Goal: Use online tool/utility: Utilize a website feature to perform a specific function

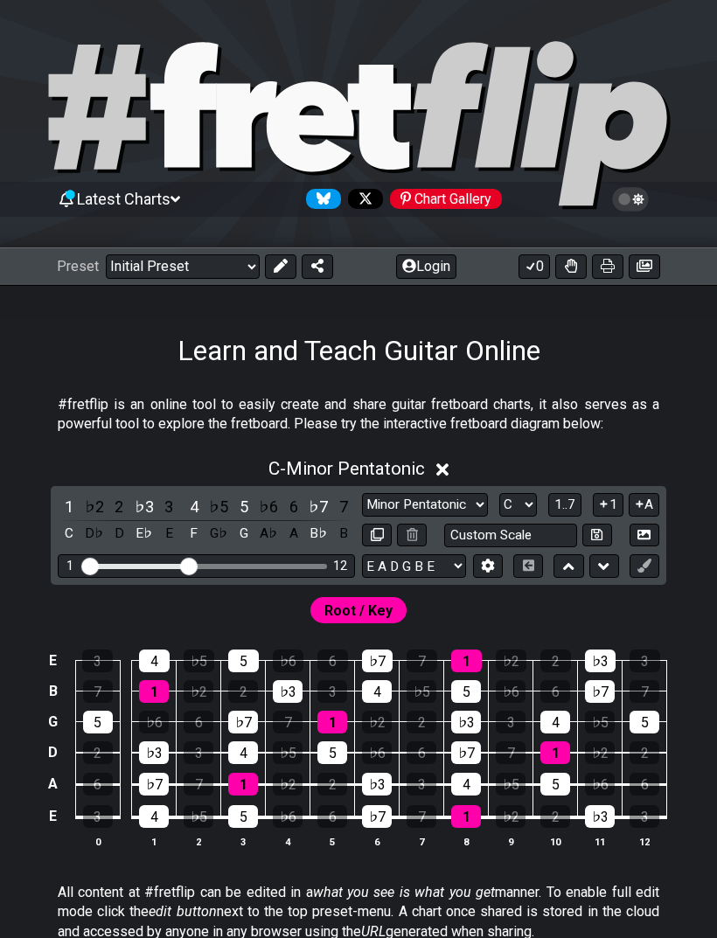
click at [452, 497] on select "Minor Pentatonic Click to edit Minor Pentatonic Major Pentatonic Minor Blues Ma…" at bounding box center [425, 505] width 126 height 24
select select "Major"
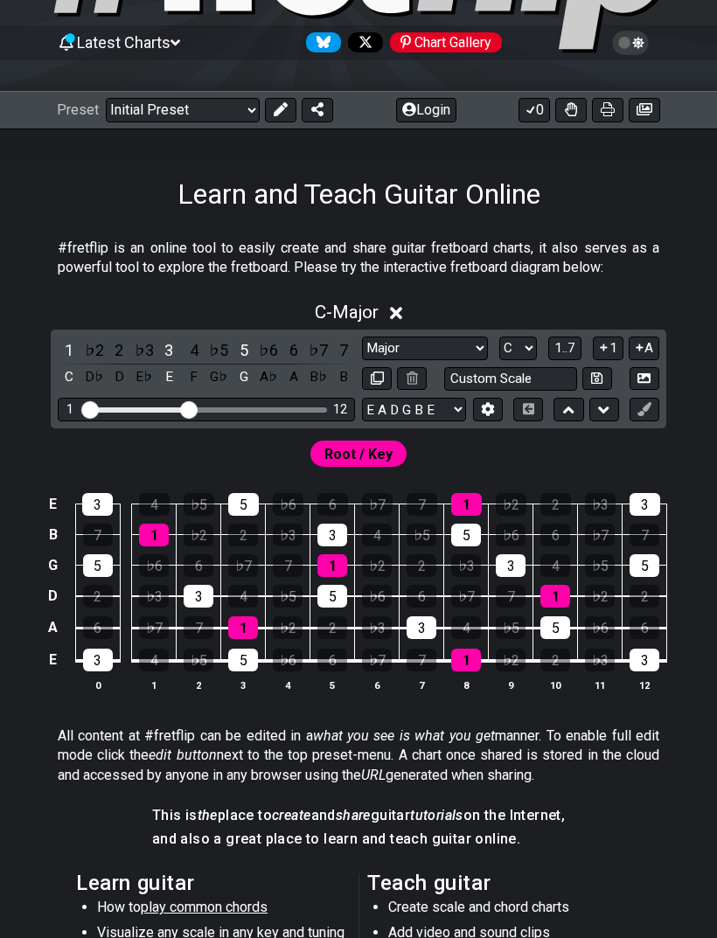
scroll to position [155, 0]
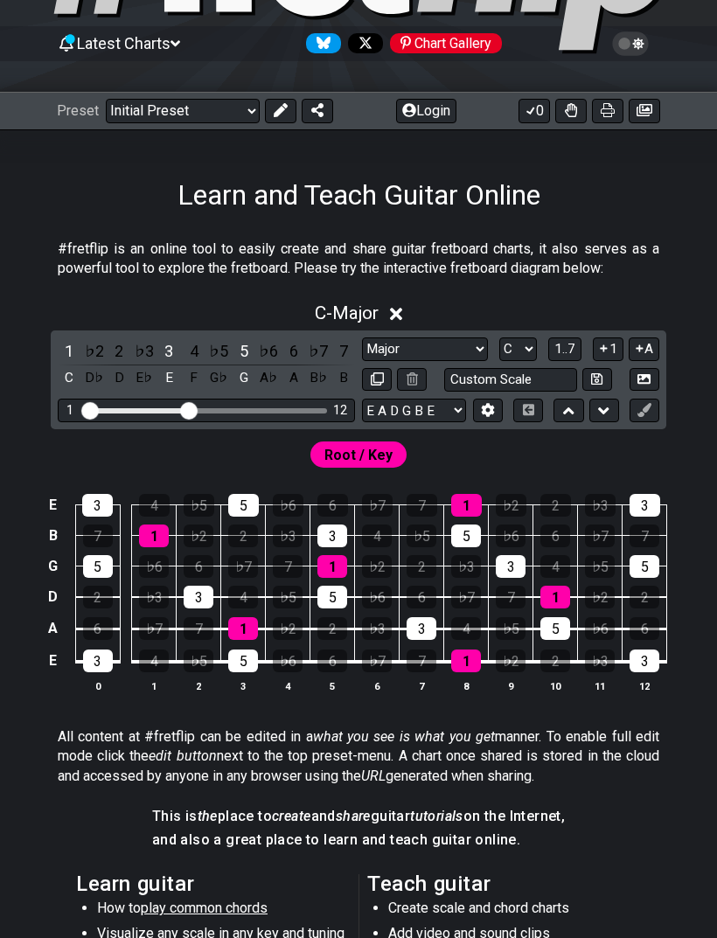
click at [528, 349] on select "A♭ A A♯ B♭ B C C♯ D♭ D D♯ E♭ E F F♯ G♭ G G♯" at bounding box center [518, 350] width 38 height 24
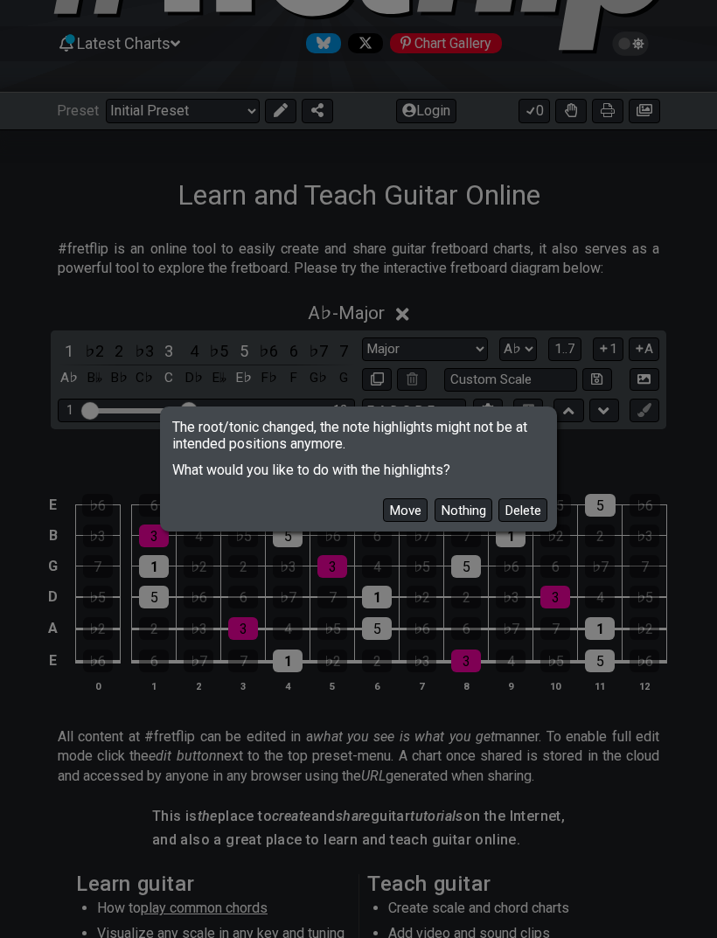
click at [415, 511] on button "Move" at bounding box center [405, 510] width 45 height 24
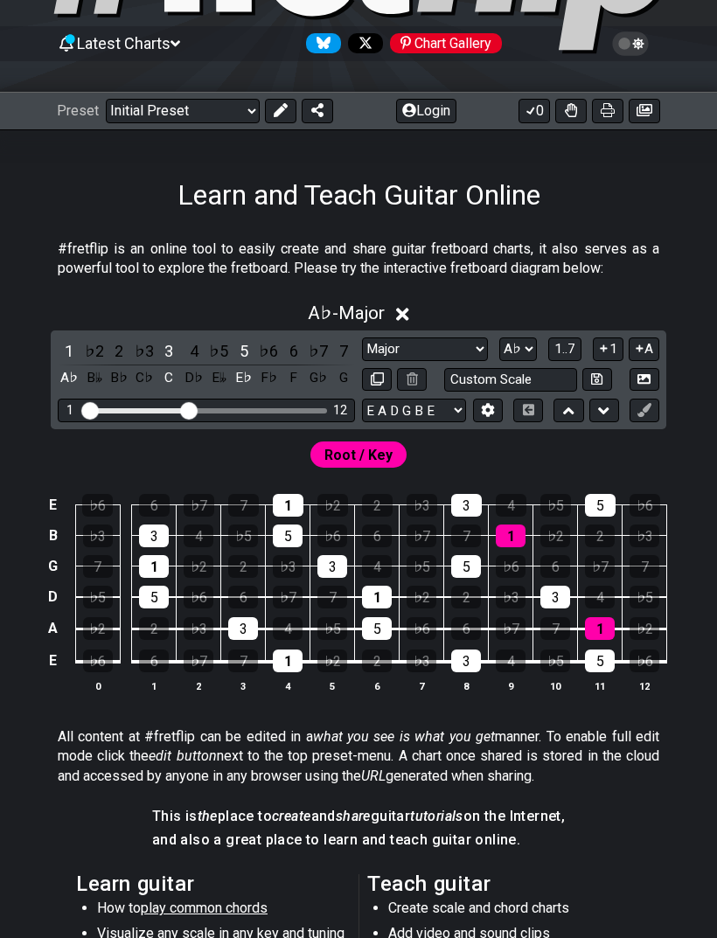
click at [451, 346] on select "Minor Pentatonic Click to edit Minor Pentatonic Major Pentatonic Minor Blues Ma…" at bounding box center [425, 350] width 126 height 24
click at [526, 345] on select "A♭ A A♯ B♭ B C C♯ D♭ D D♯ E♭ E F F♯ G♭ G G♯" at bounding box center [518, 350] width 38 height 24
select select "Db"
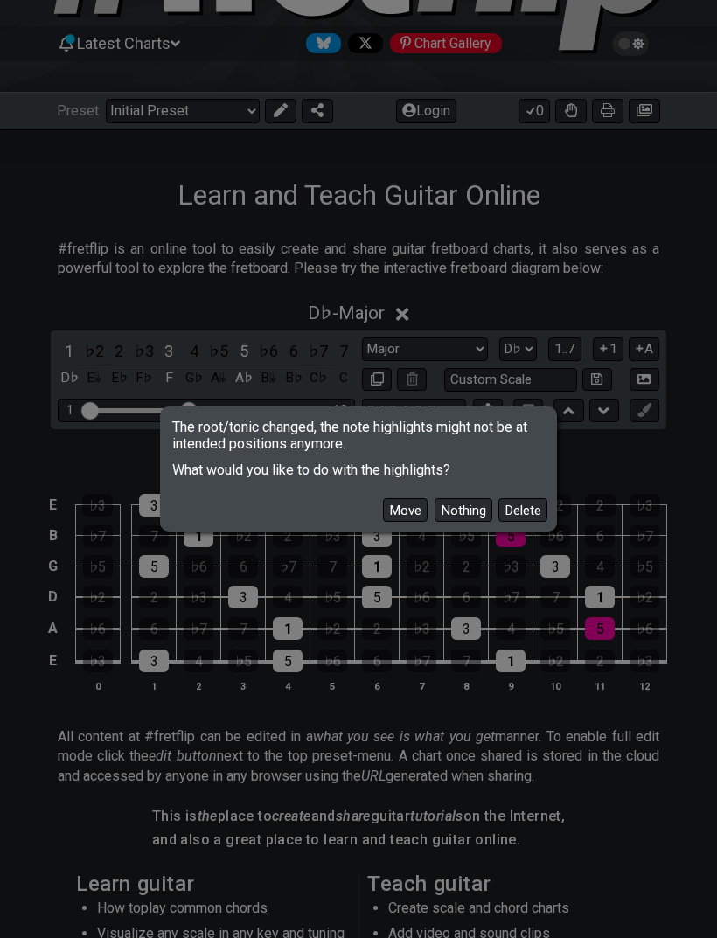
click at [411, 509] on button "Move" at bounding box center [405, 510] width 45 height 24
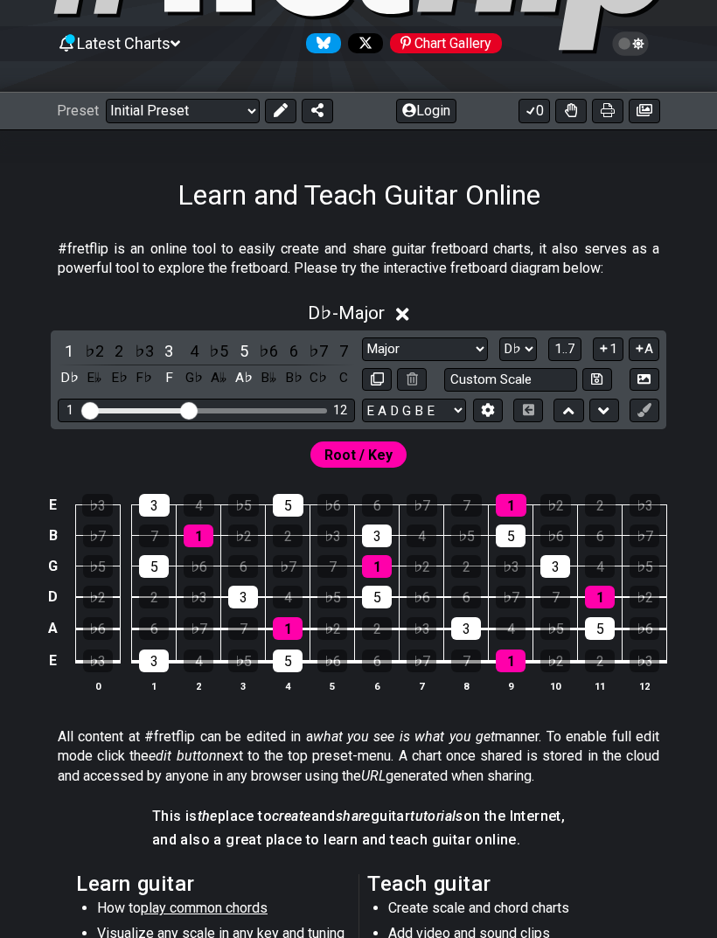
select select "Major"
select select "Db"
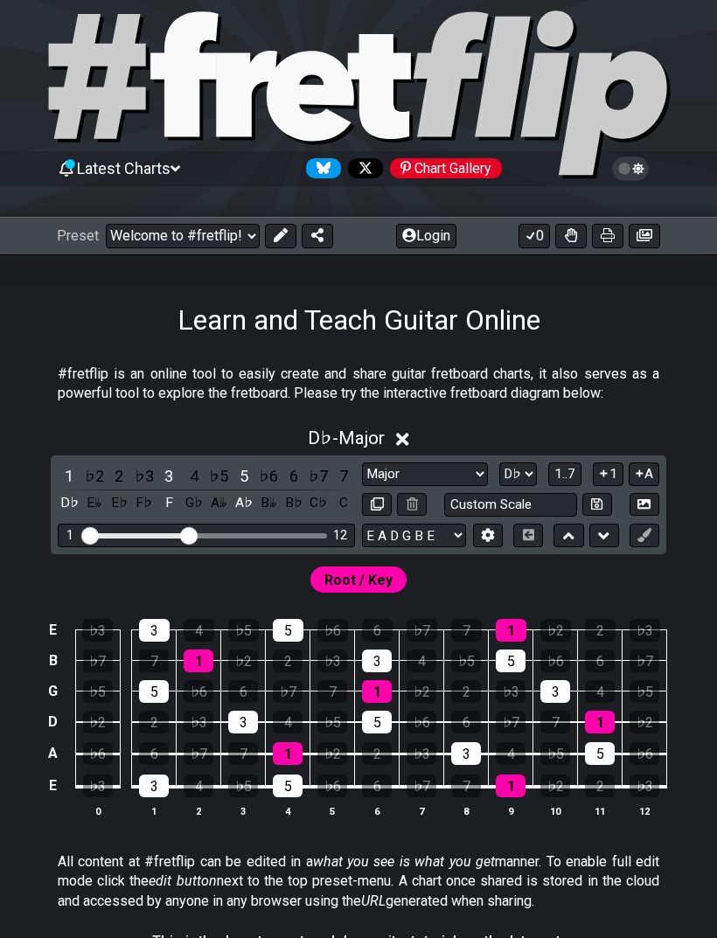
scroll to position [0, 0]
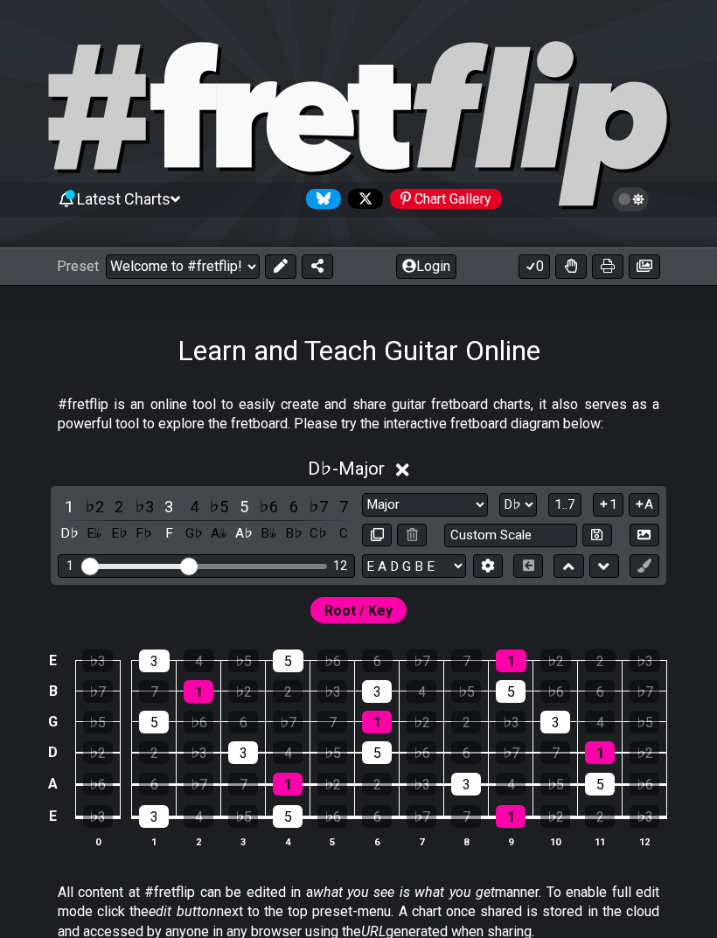
click at [451, 502] on select "Minor Pentatonic Click to edit Minor Pentatonic Major Pentatonic Minor Blues Ma…" at bounding box center [425, 505] width 126 height 24
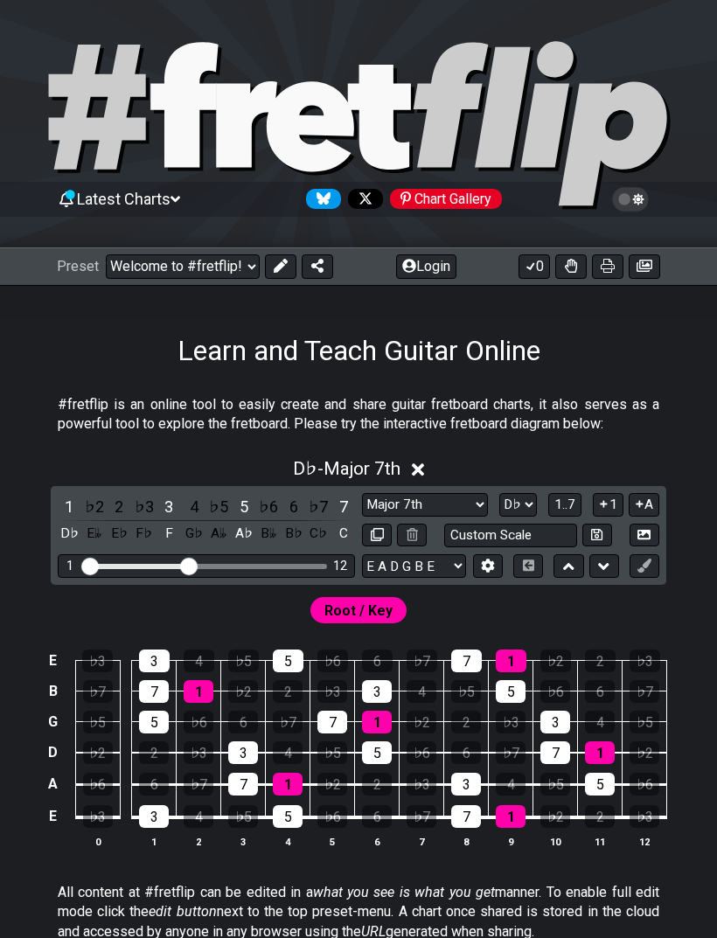
click at [609, 538] on button at bounding box center [597, 536] width 30 height 24
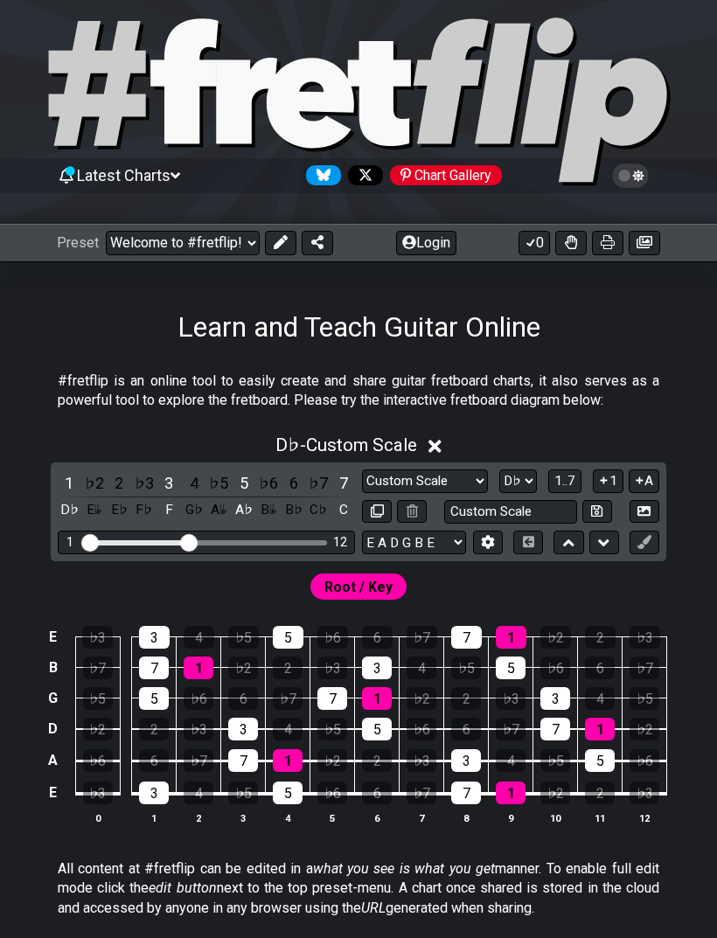
scroll to position [36, 0]
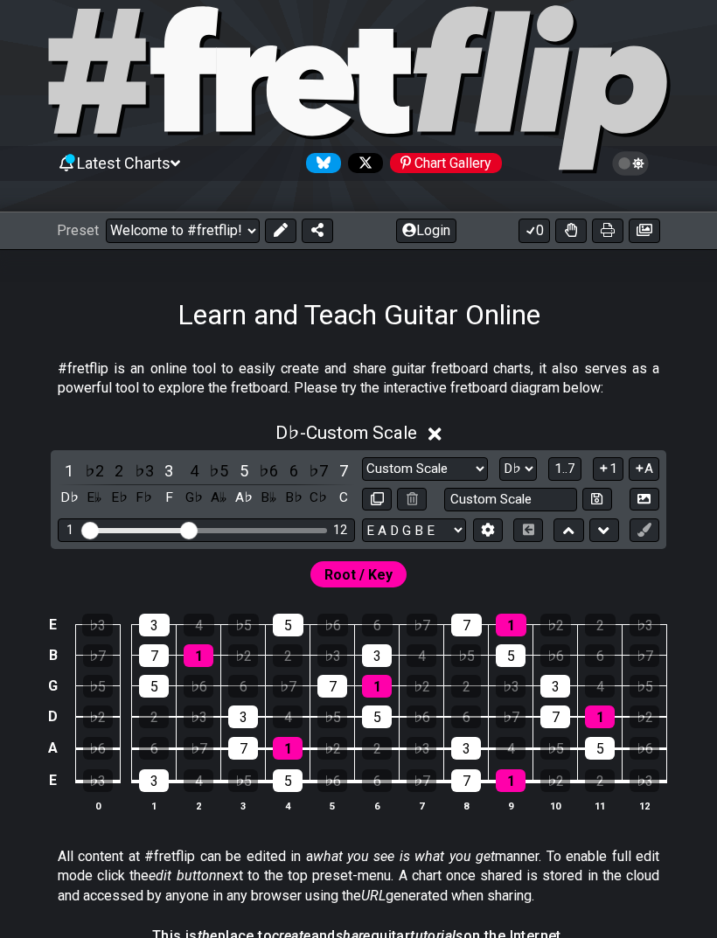
click at [525, 472] on select "A♭ A A♯ B♭ B C C♯ D♭ D D♯ E♭ E F F♯ G♭ G G♯" at bounding box center [518, 469] width 38 height 24
click at [657, 468] on button "A" at bounding box center [644, 469] width 31 height 24
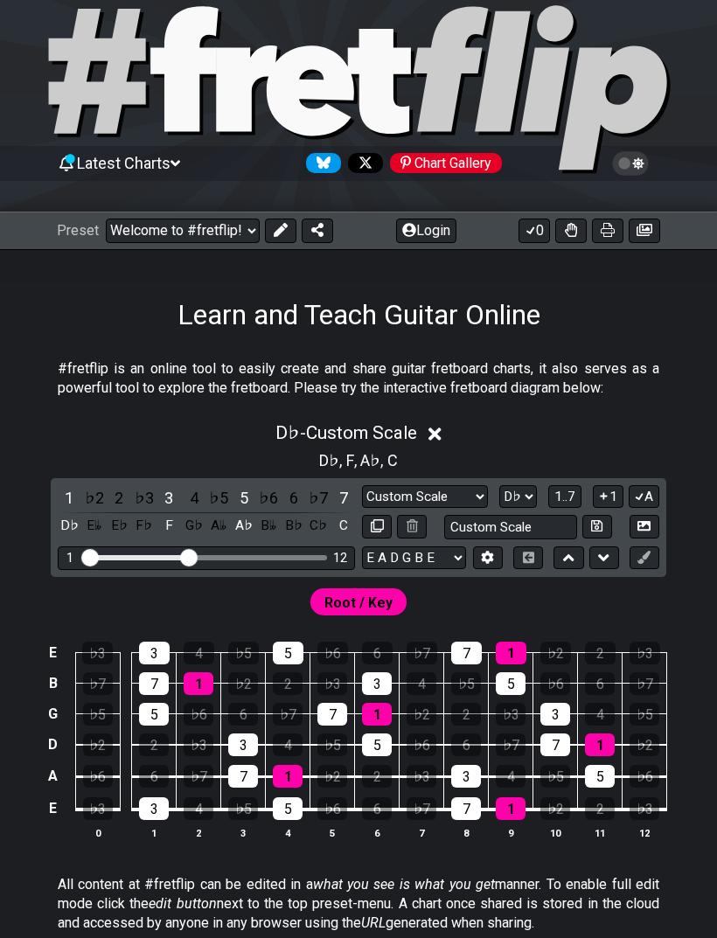
click at [649, 488] on button "A" at bounding box center [644, 497] width 31 height 24
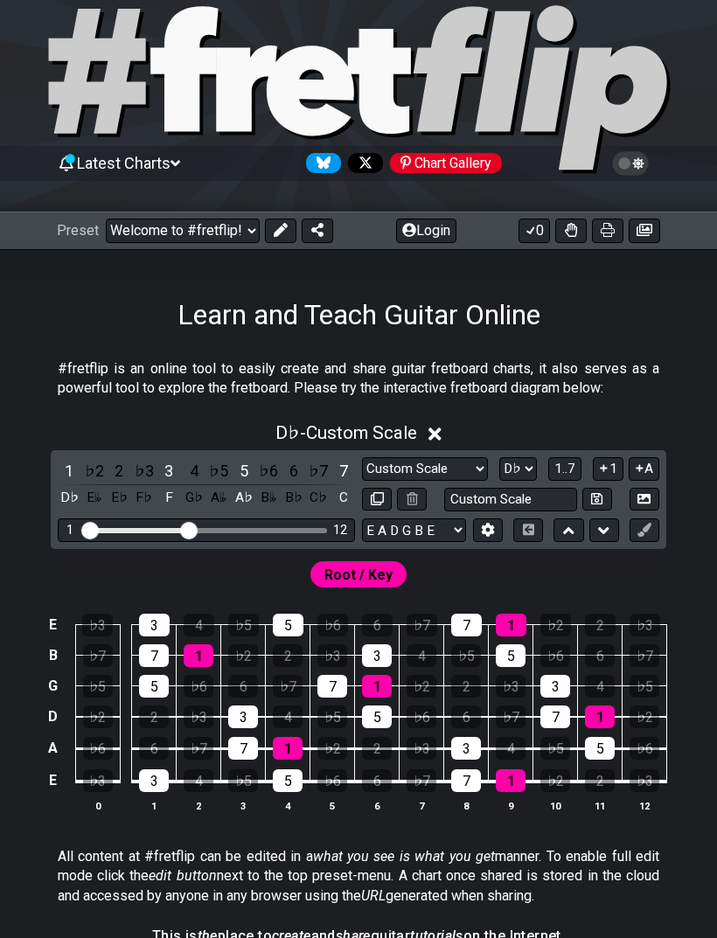
click at [437, 473] on select "Minor Pentatonic Custom Scale Minor Pentatonic Major Pentatonic Minor Blues Maj…" at bounding box center [425, 469] width 126 height 24
select select "Phrygian"
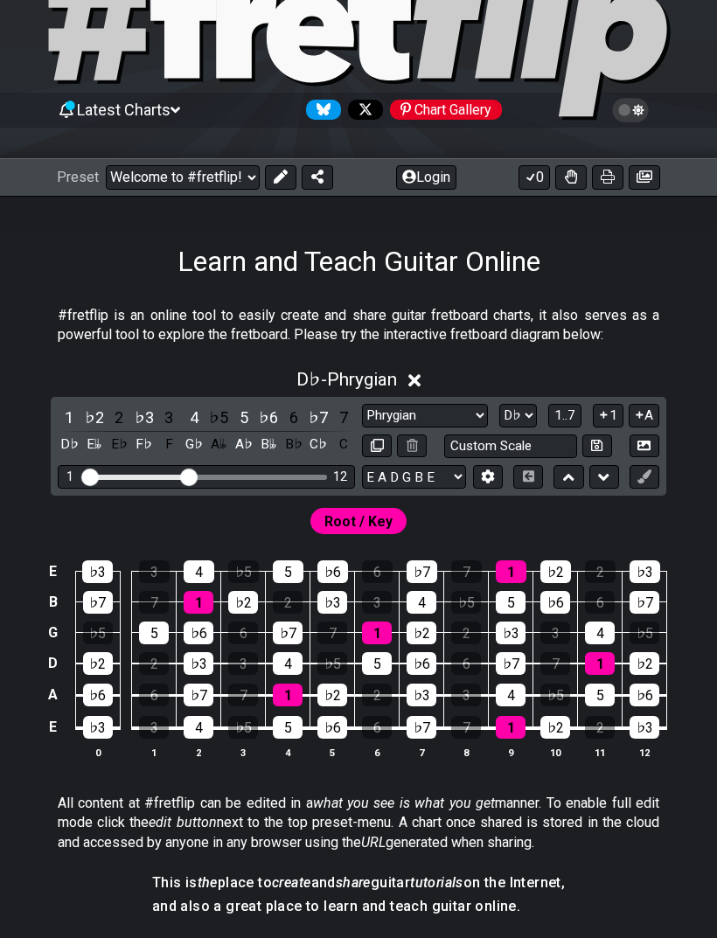
scroll to position [80, 0]
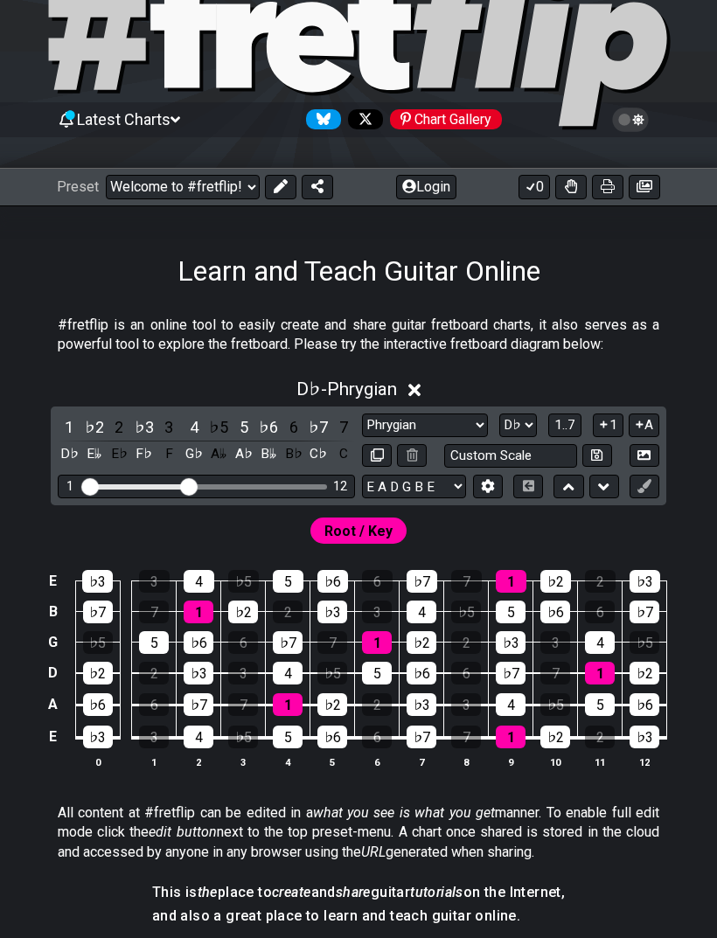
click at [525, 425] on select "A♭ A A♯ B♭ B C C♯ D♭ D D♯ E♭ E F F♯ G♭ G G♯" at bounding box center [518, 426] width 38 height 24
select select "C"
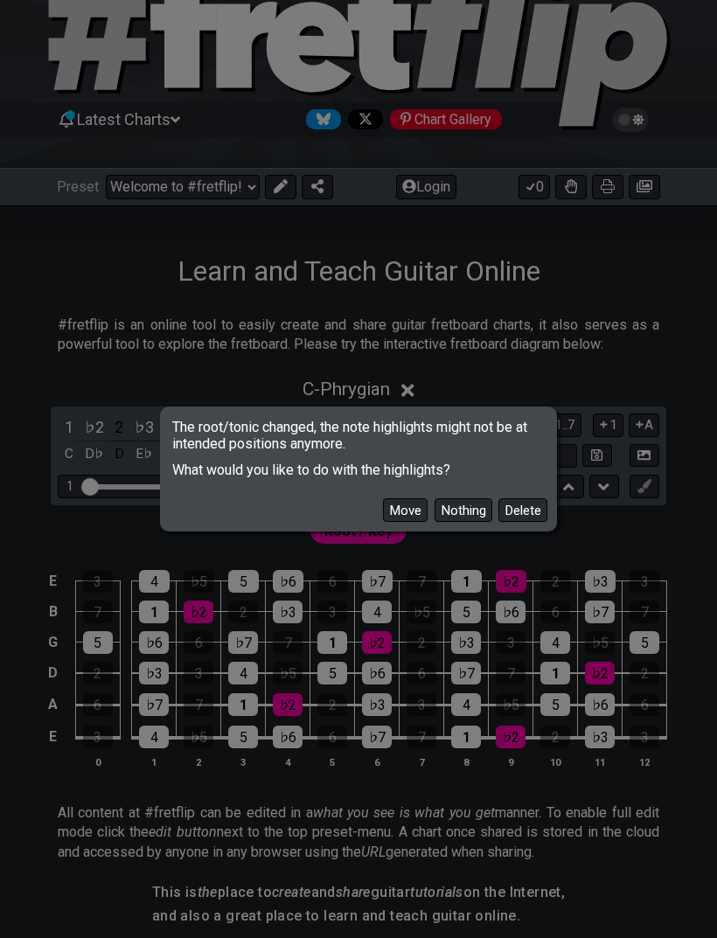
click at [408, 522] on button "Move" at bounding box center [405, 510] width 45 height 24
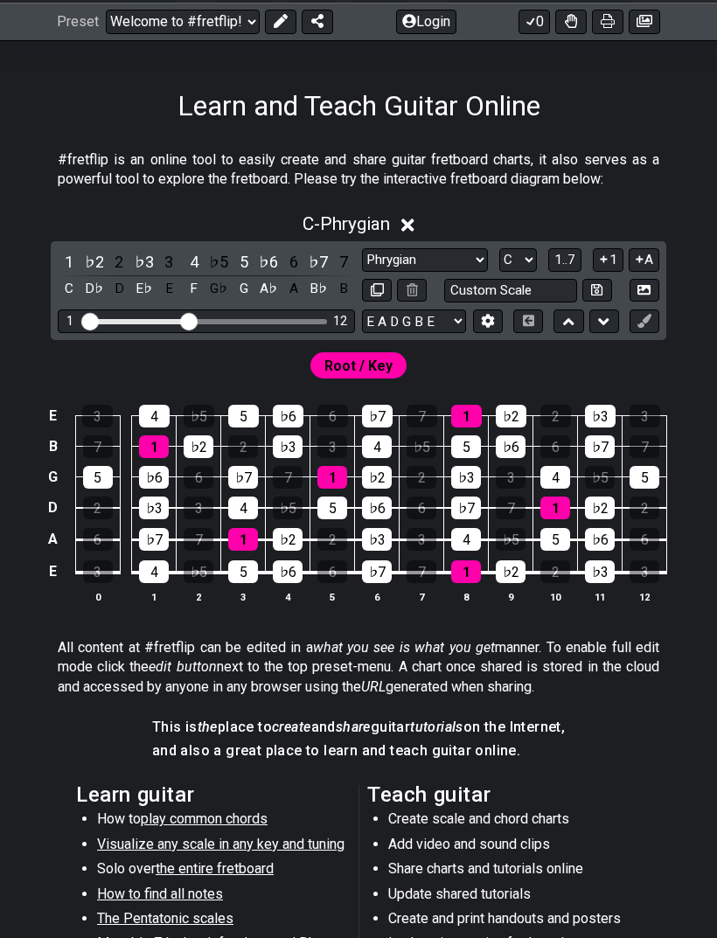
scroll to position [245, 0]
click at [462, 261] on select "Minor Pentatonic Custom Scale Minor Pentatonic Major Pentatonic Minor Blues Maj…" at bounding box center [425, 260] width 126 height 24
select select "Minor Pentatonic"
